Goal: Transaction & Acquisition: Purchase product/service

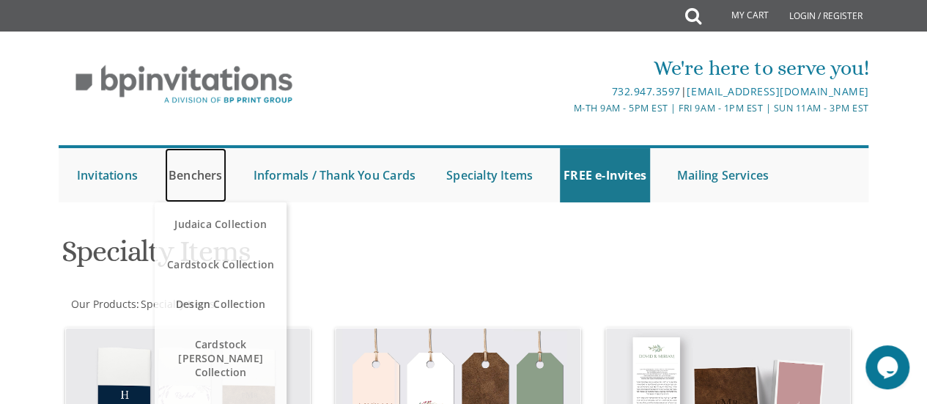
click at [198, 178] on link "Benchers" at bounding box center [196, 175] width 62 height 54
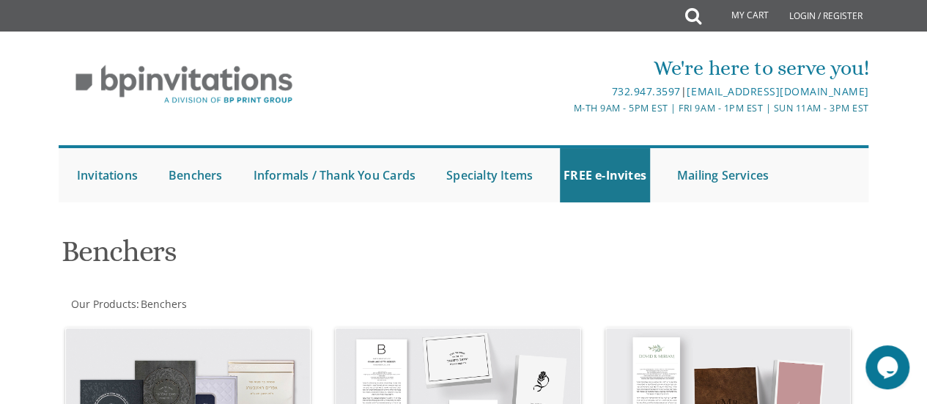
click at [12, 205] on div "We're here to serve you! 732.947.3597 | invitations@bpprintgroup.com M-Th 9am -…" at bounding box center [463, 124] width 927 height 171
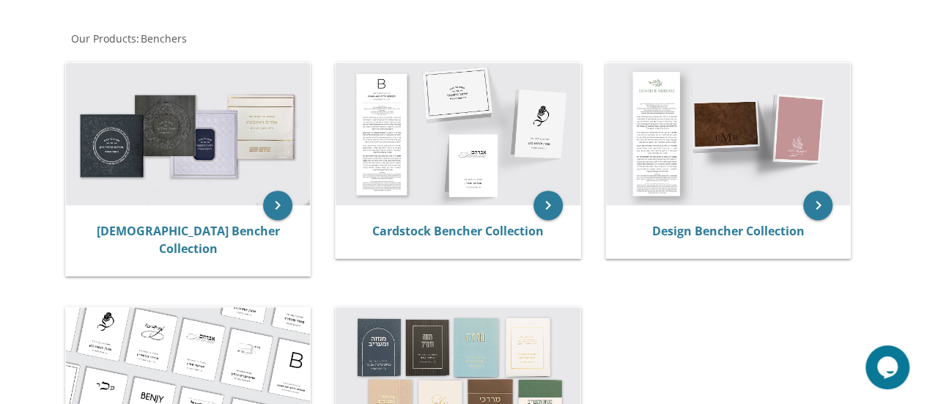
scroll to position [264, 0]
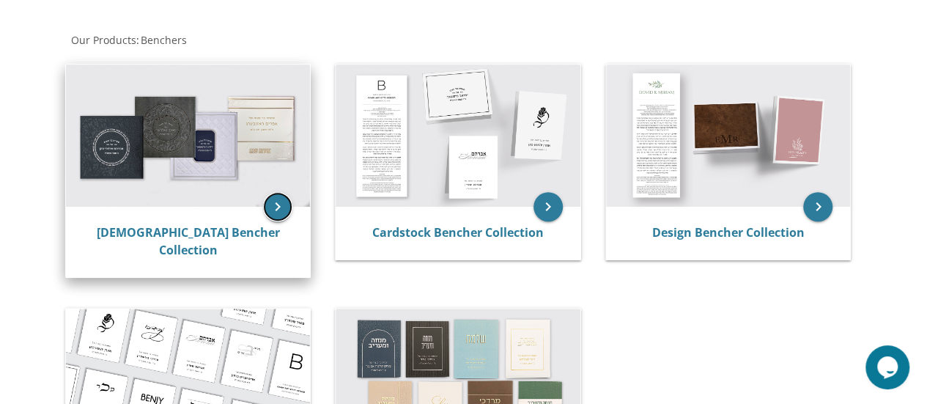
click at [273, 203] on icon "keyboard_arrow_right" at bounding box center [277, 206] width 29 height 29
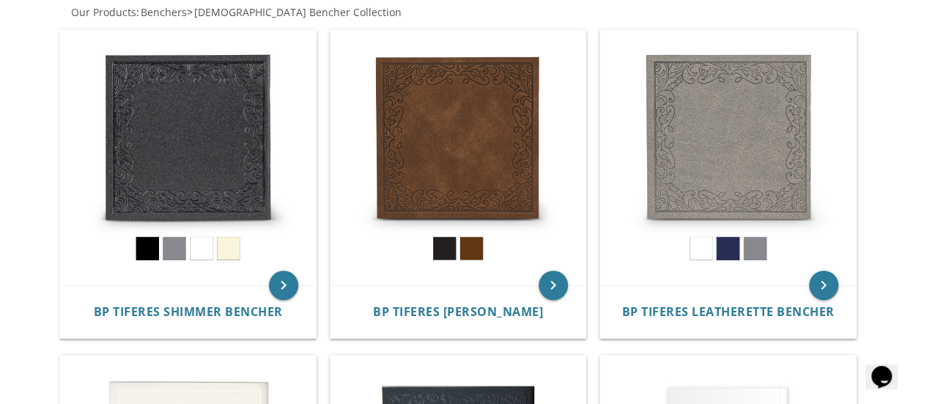
scroll to position [322, 0]
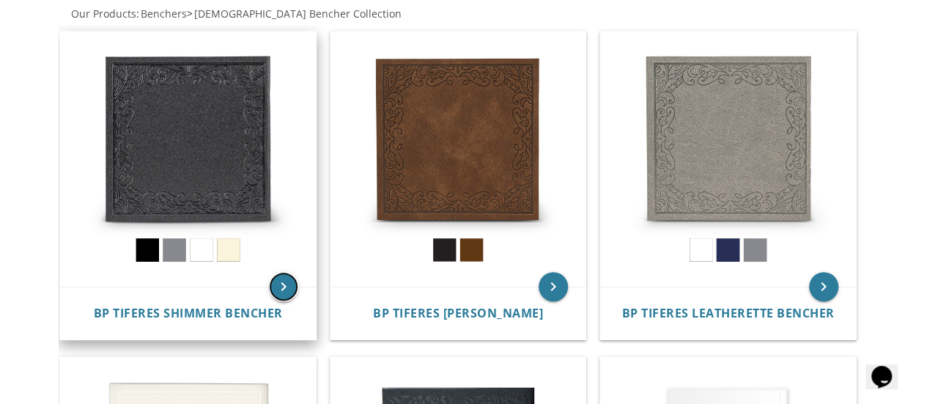
click at [281, 272] on icon "keyboard_arrow_right" at bounding box center [283, 286] width 29 height 29
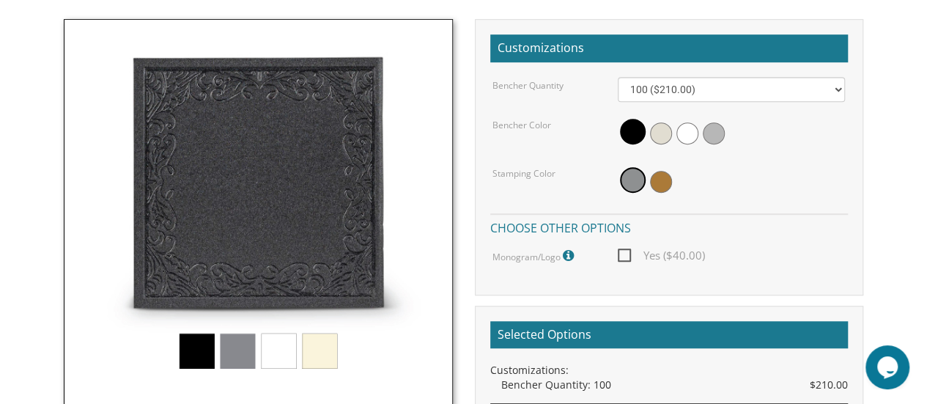
scroll to position [415, 0]
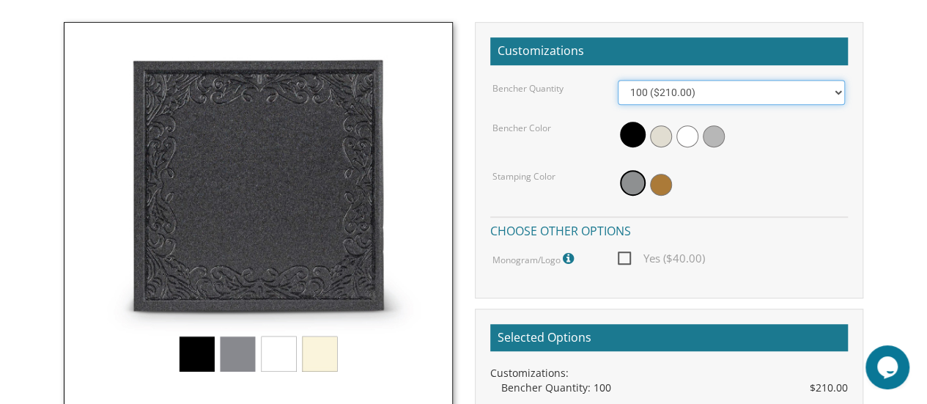
click at [777, 100] on select "100 ($210.00) 200 ($420.00) 300 ($630.00) 400 ($840.00) 500 ($1,050.00)" at bounding box center [732, 92] width 228 height 25
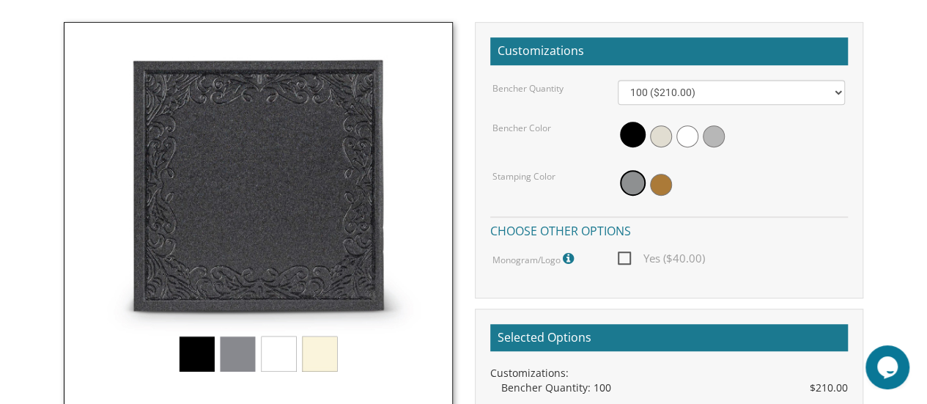
click at [20, 250] on body "My Cart {{shoppingcart.totalQuantityDisplay}} Total: {{shoppingcart.subtotal}} …" at bounding box center [463, 294] width 927 height 1419
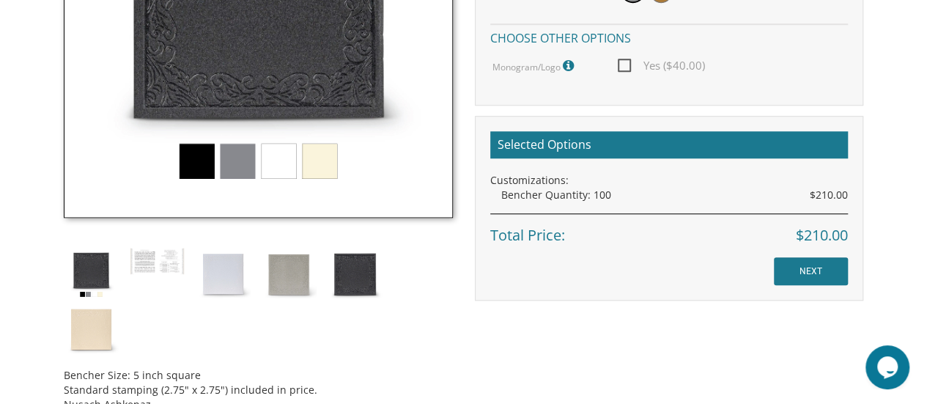
scroll to position [678, 0]
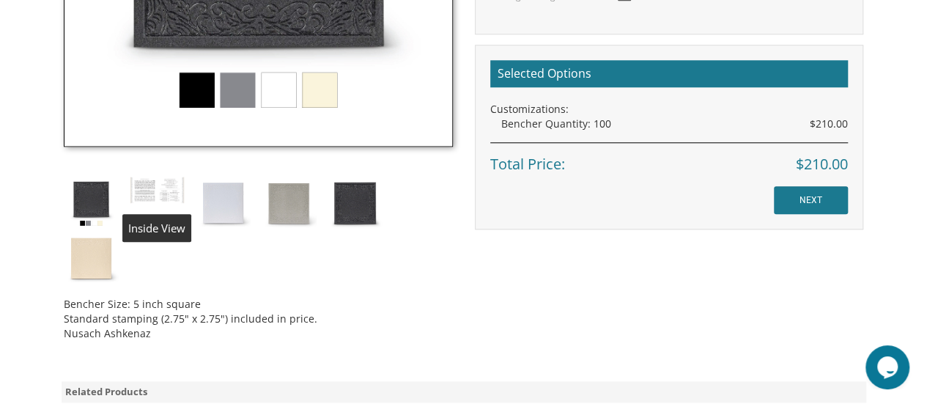
click at [175, 191] on img at bounding box center [157, 190] width 55 height 28
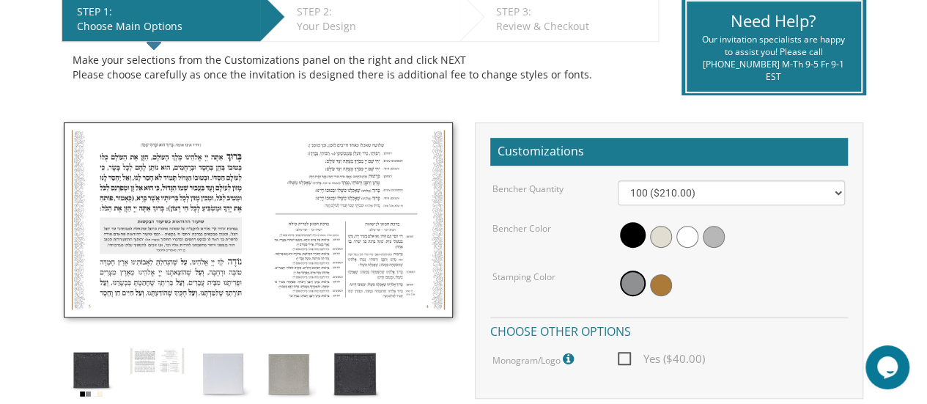
scroll to position [297, 0]
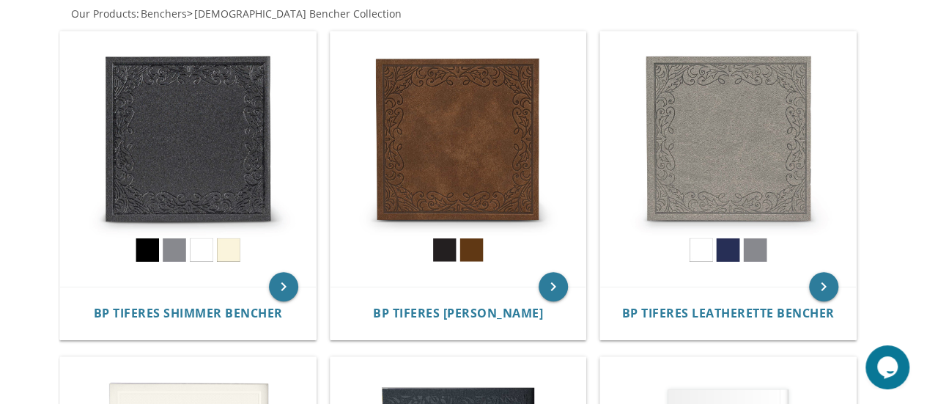
scroll to position [675, 0]
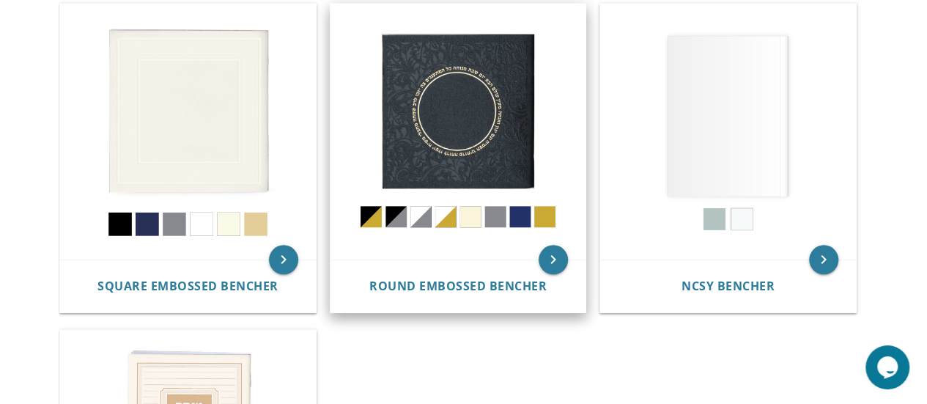
click at [482, 212] on img at bounding box center [458, 132] width 256 height 256
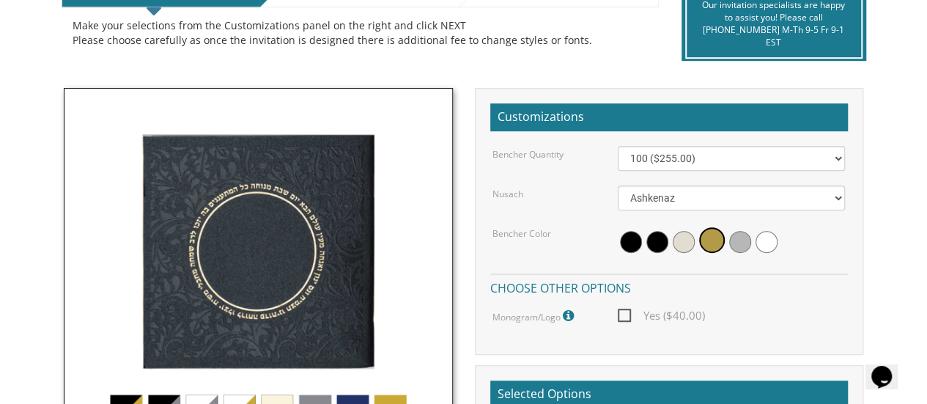
scroll to position [352, 0]
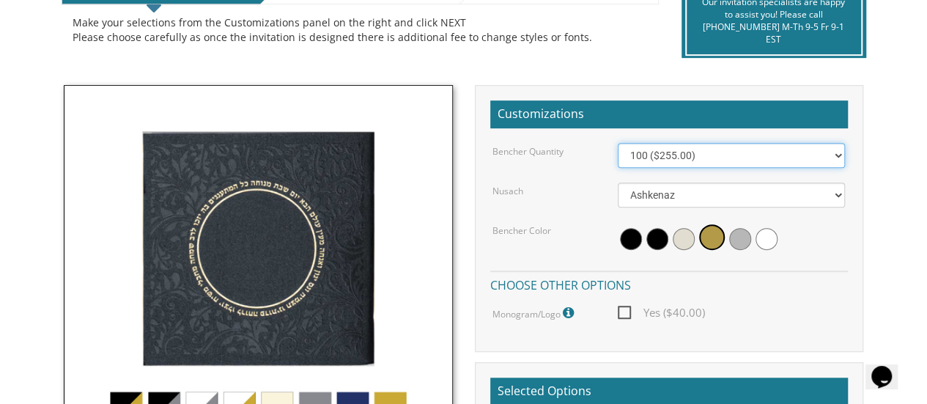
click at [692, 158] on select "100 ($255.00) 200 ($510.00) 300 ($765.00) 400 ($1,020.00) 500 ($1,275.00)" at bounding box center [732, 155] width 228 height 25
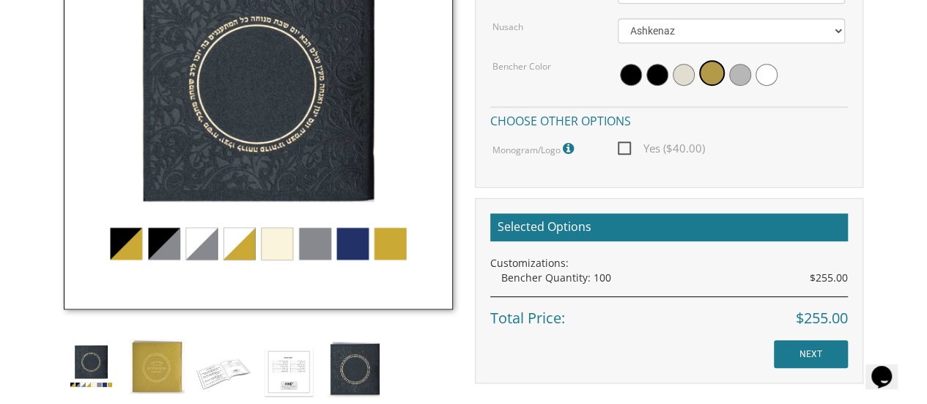
scroll to position [528, 0]
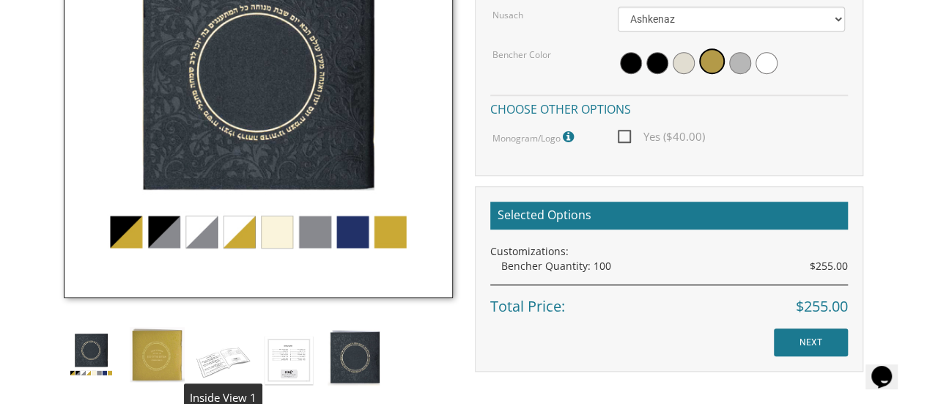
click at [230, 355] on img at bounding box center [223, 359] width 55 height 64
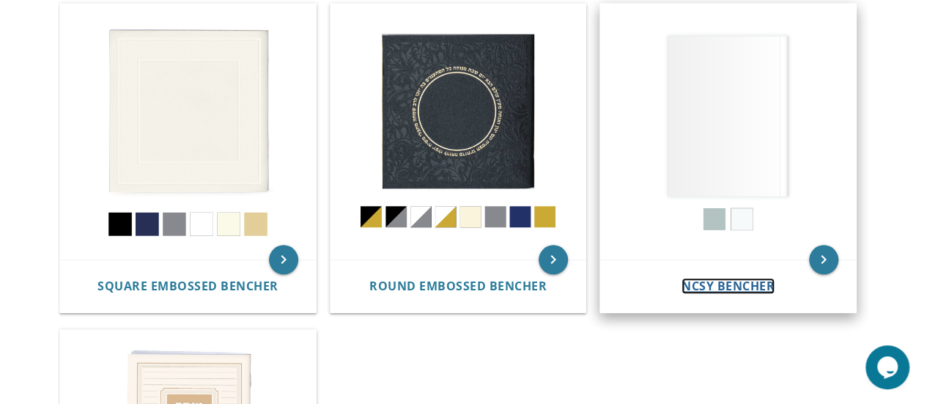
click at [688, 278] on span "NCSY Bencher" at bounding box center [727, 286] width 93 height 16
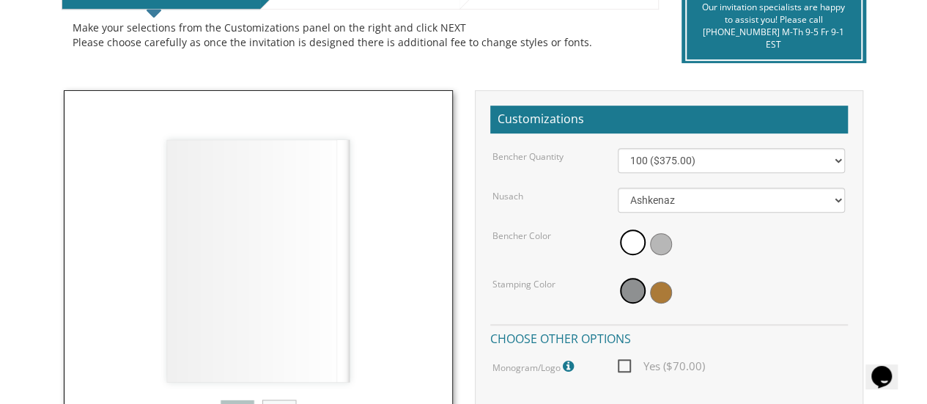
scroll to position [352, 0]
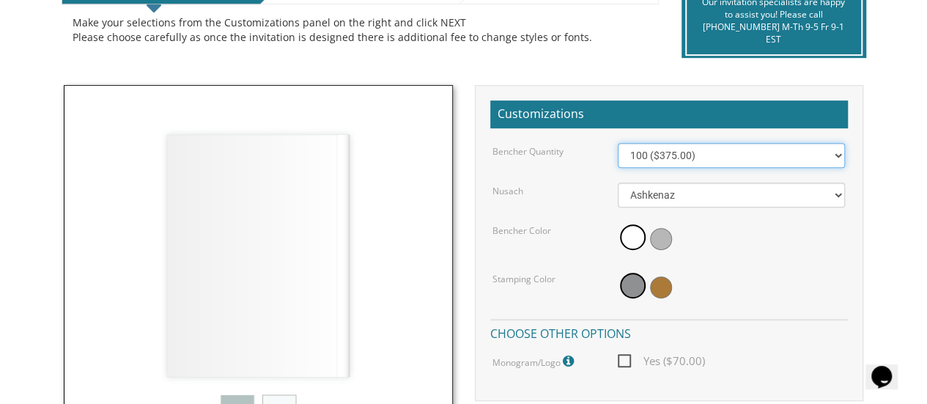
click at [736, 160] on select "100 ($375.00) 200 ($650.00) 300 ($975.00) 400 ($1,300.00) 500 ($1,625.00)" at bounding box center [732, 155] width 228 height 25
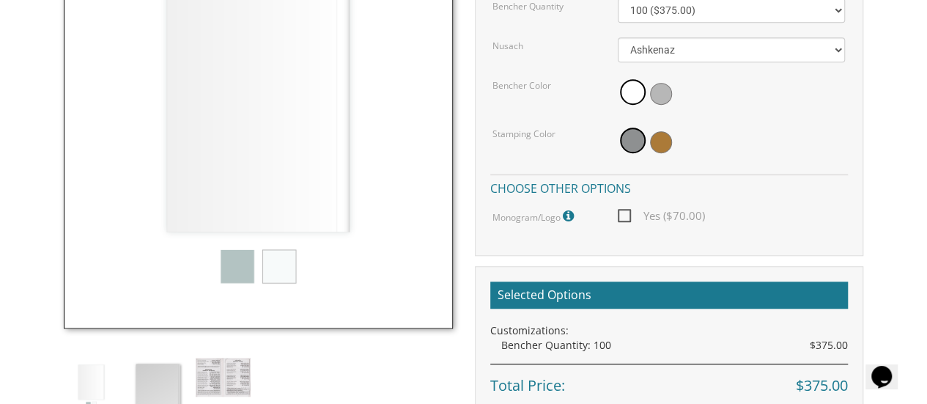
scroll to position [498, 0]
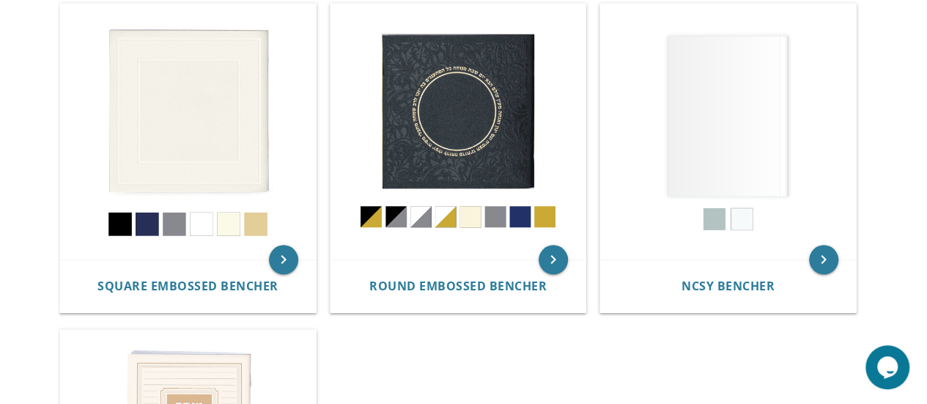
click at [17, 243] on body "My Cart Total: View Cart Item(s) Submit My Cart Total: View Cart Item(s) Login …" at bounding box center [463, 137] width 927 height 1625
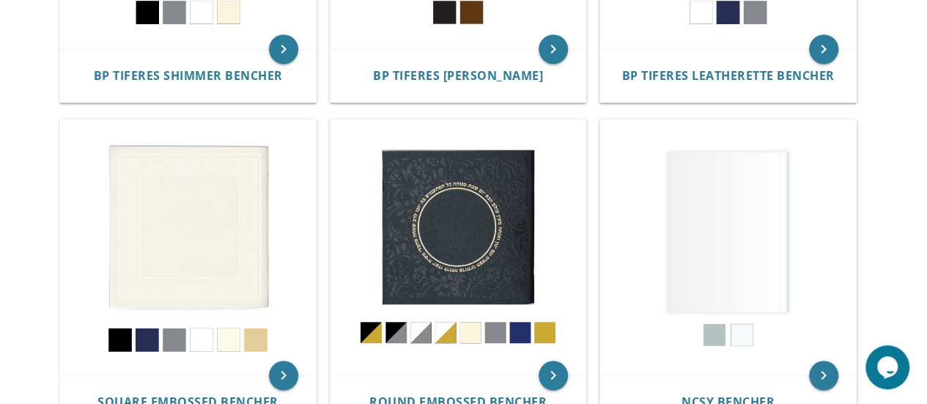
scroll to position [558, 0]
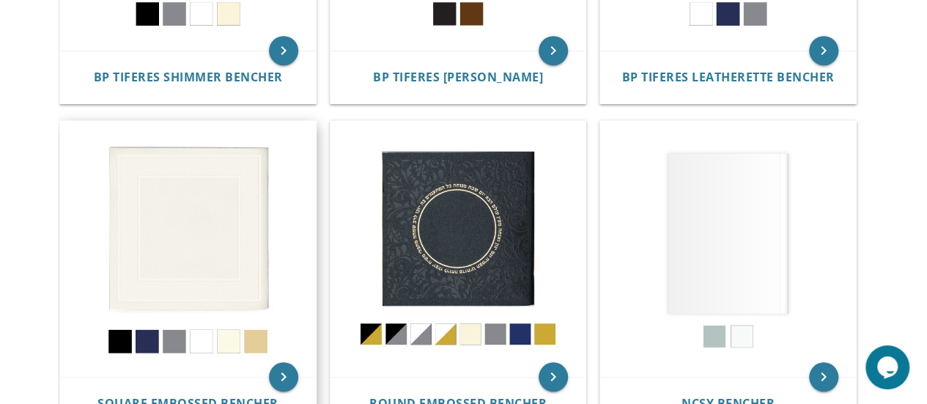
click at [296, 290] on img at bounding box center [188, 249] width 256 height 256
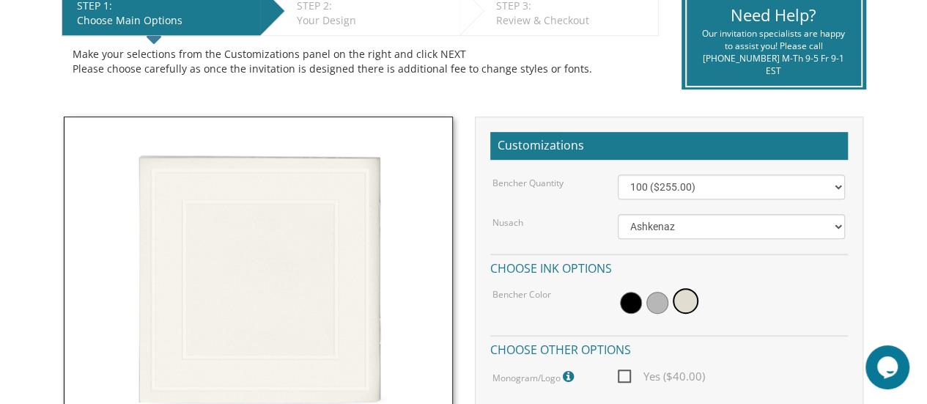
scroll to position [322, 0]
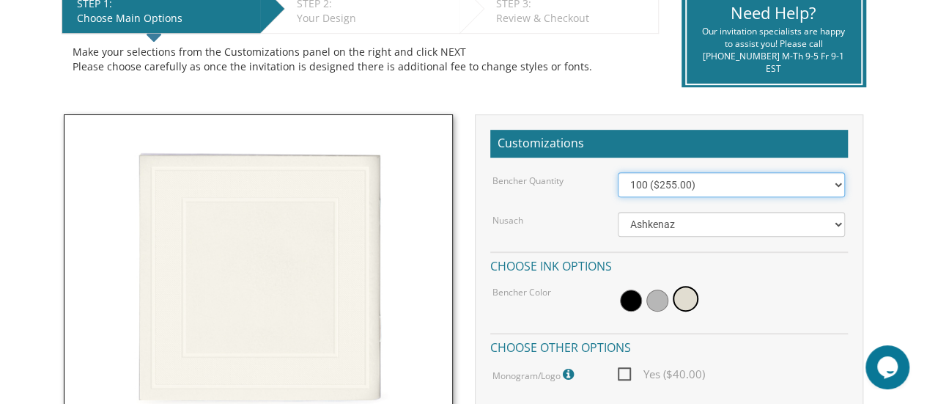
click at [775, 175] on select "100 ($255.00) 200 ($510.00) 300 ($765.00) 400 ($1,020.00) 500 ($1,275.00)" at bounding box center [732, 184] width 228 height 25
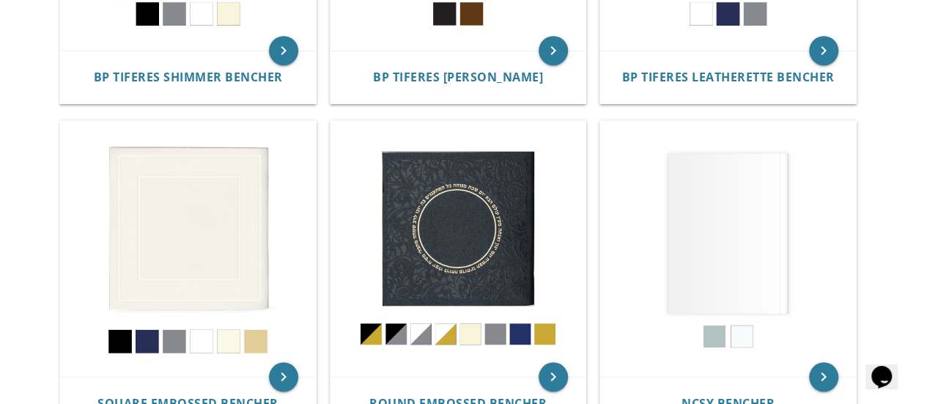
click at [16, 212] on body "My Cart Total: View Cart Item(s) Submit My Cart Total: View Cart Item(s) Login …" at bounding box center [463, 254] width 927 height 1625
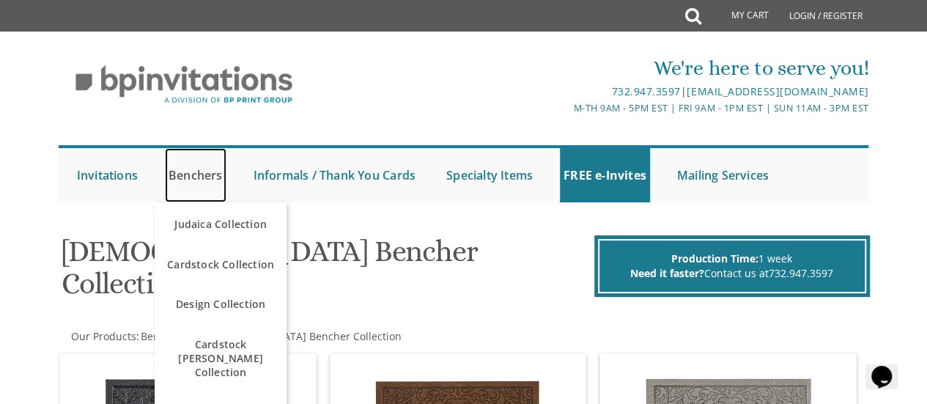
click at [204, 178] on link "Benchers" at bounding box center [196, 175] width 62 height 54
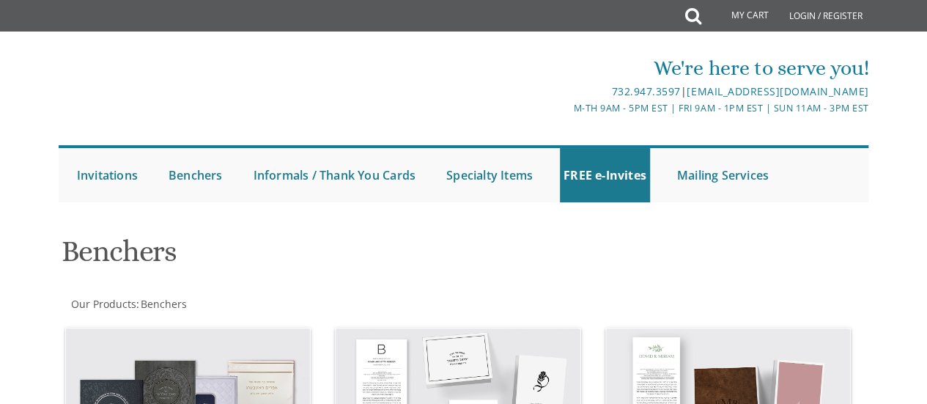
drag, startPoint x: 0, startPoint y: 0, endPoint x: 0, endPoint y: 210, distance: 210.3
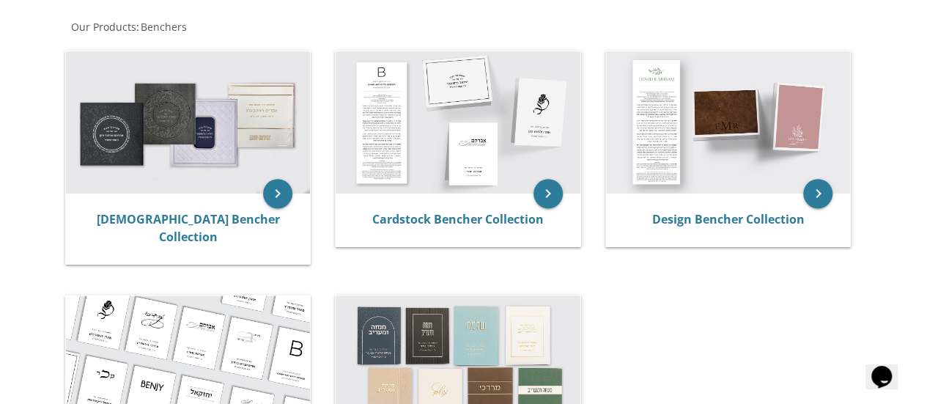
scroll to position [306, 0]
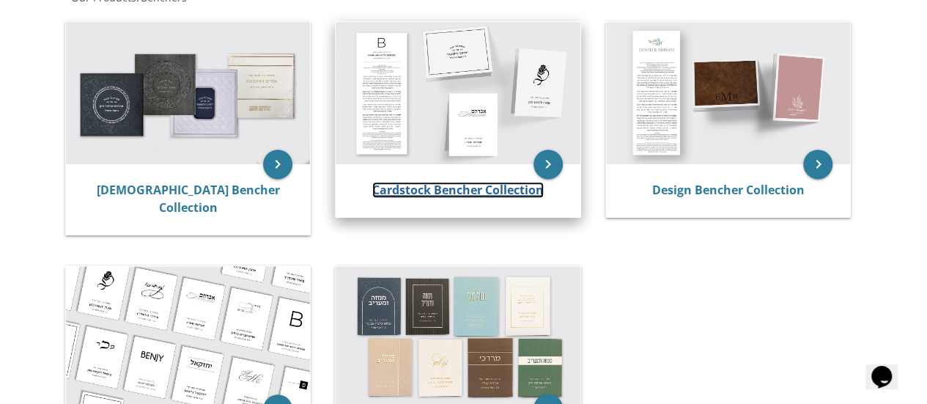
click at [423, 198] on link "Cardstock Bencher Collection" at bounding box center [457, 190] width 171 height 16
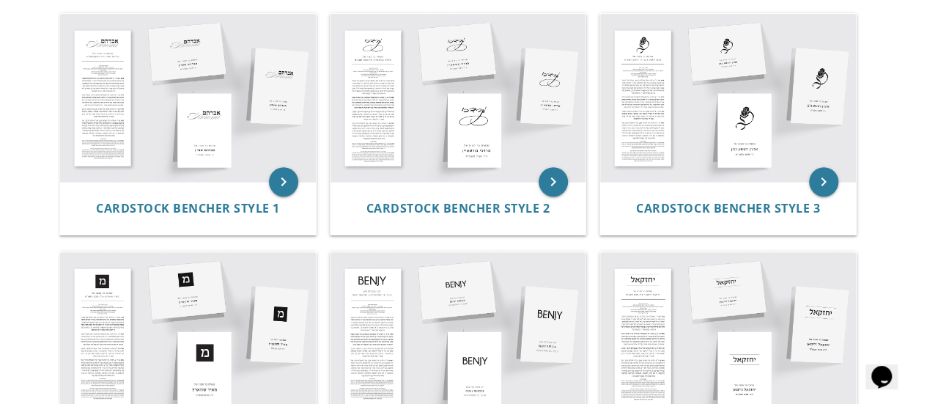
scroll to position [293, 0]
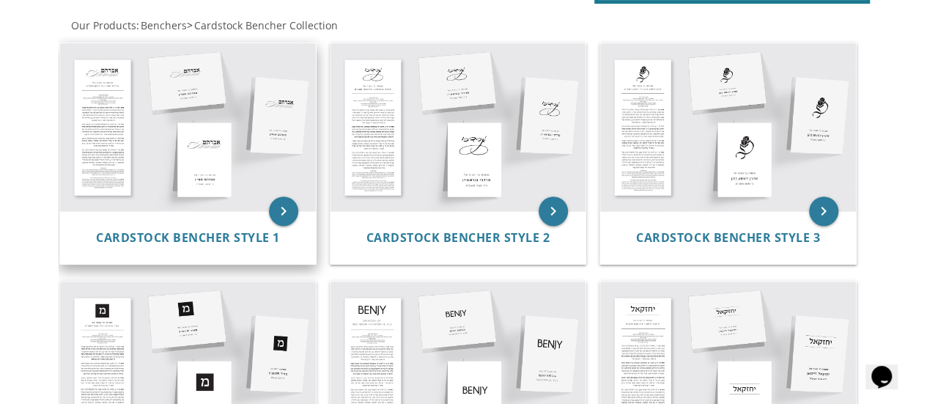
click at [187, 206] on img at bounding box center [188, 127] width 256 height 168
click at [198, 239] on span "Cardstock Bencher Style 1" at bounding box center [188, 237] width 184 height 16
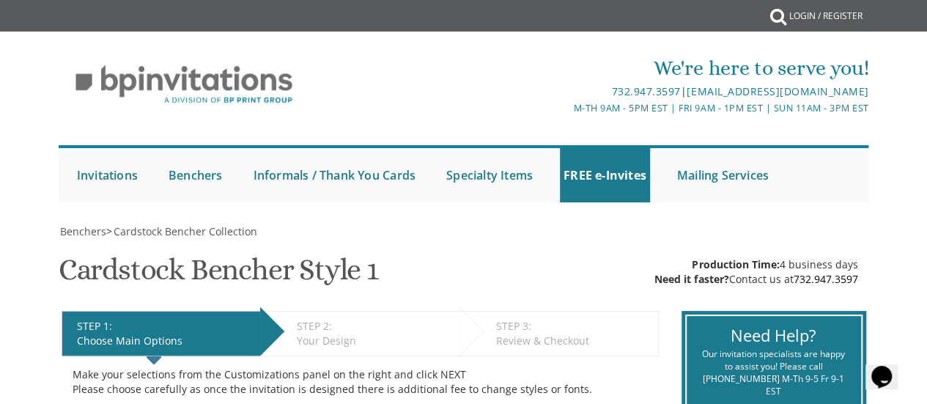
click at [0, 207] on div "We're here to serve you! 732.947.3597 | invitations@bpprintgroup.com M-Th 9am -…" at bounding box center [463, 124] width 927 height 171
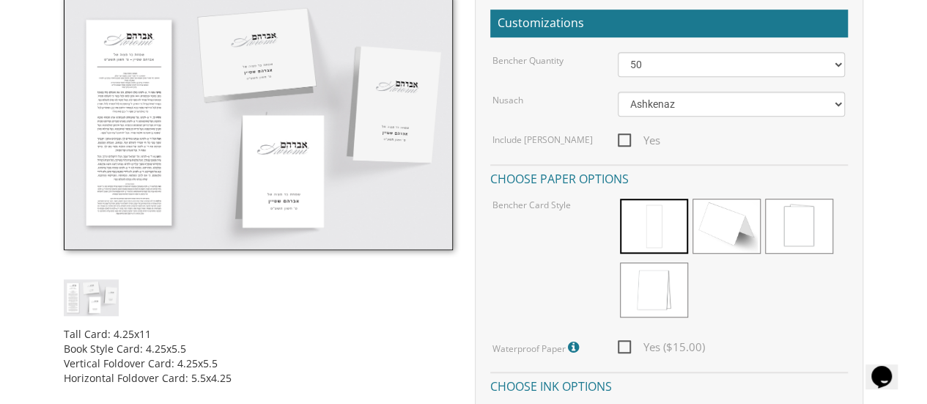
scroll to position [440, 0]
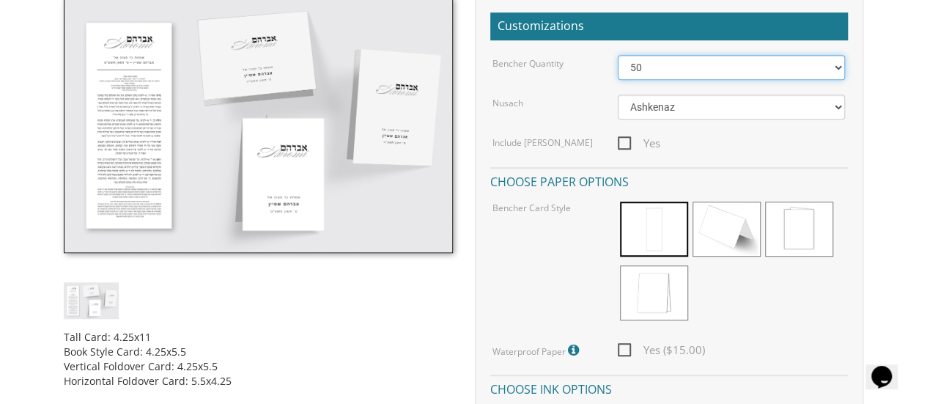
click at [702, 59] on select "50 60 70 80 90 100 125 150 175 200 225 250 275 300 325 350 375 400 425 450 475 …" at bounding box center [732, 67] width 228 height 25
click at [103, 301] on img at bounding box center [91, 300] width 55 height 36
click at [311, 182] on img at bounding box center [258, 125] width 388 height 256
click at [297, 181] on img at bounding box center [258, 125] width 388 height 256
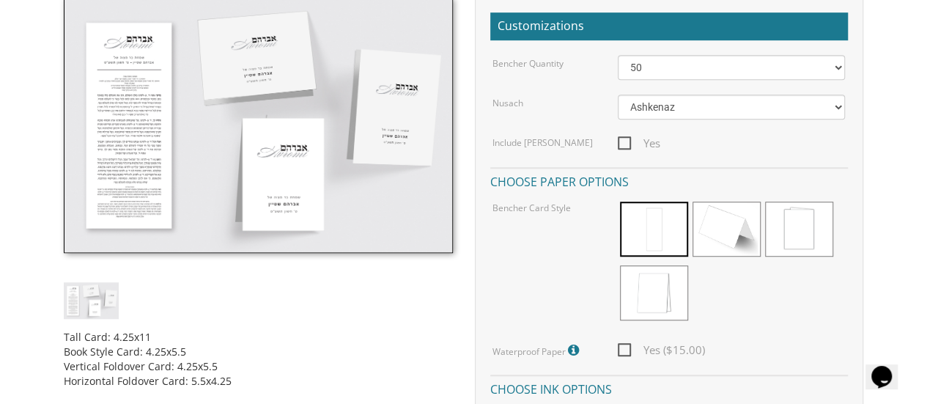
click at [426, 133] on img at bounding box center [258, 125] width 388 height 256
click at [95, 297] on img at bounding box center [91, 300] width 55 height 36
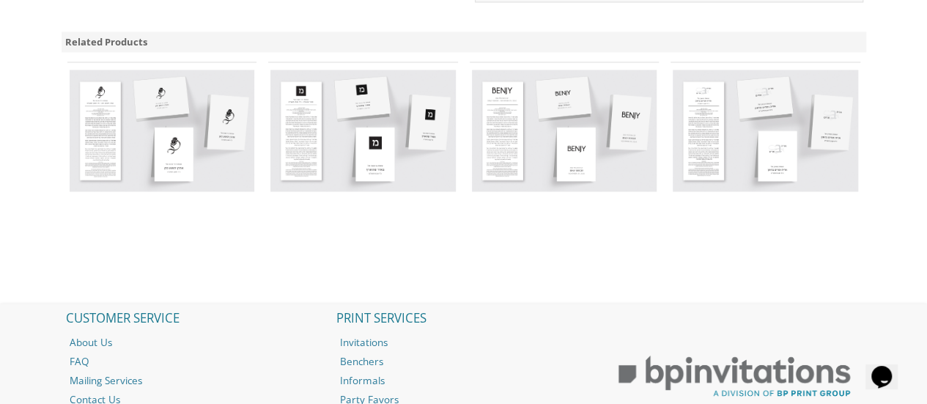
scroll to position [1143, 0]
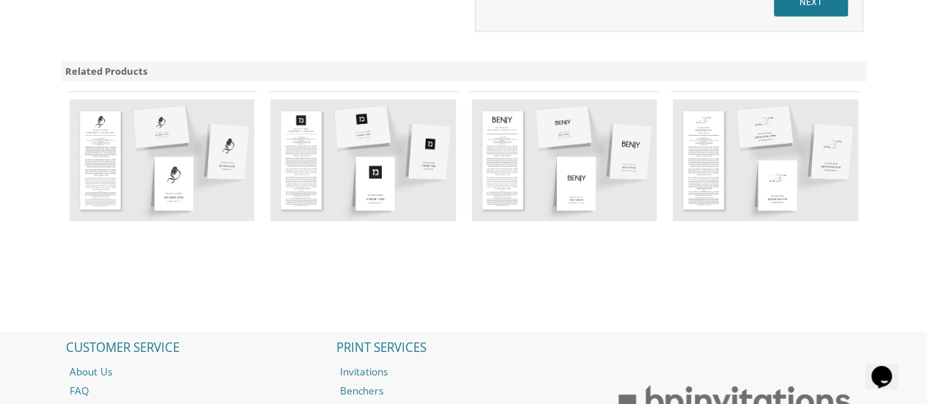
click at [401, 138] on img at bounding box center [362, 160] width 185 height 122
